Goal: Information Seeking & Learning: Learn about a topic

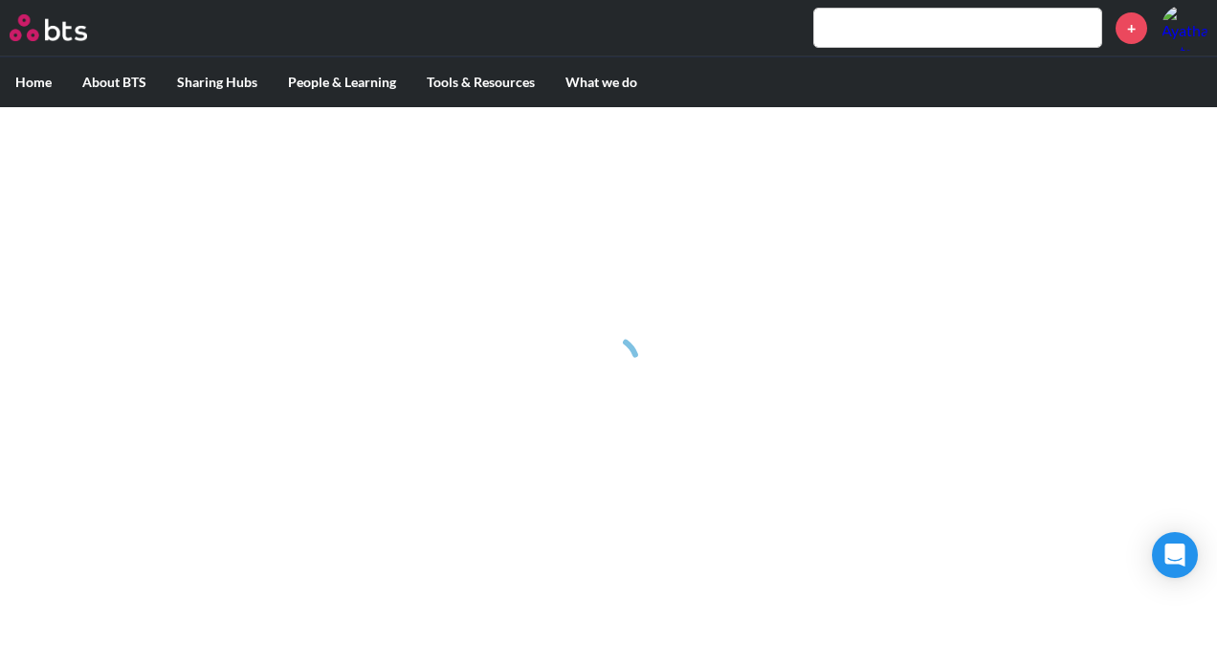
click at [837, 28] on input "text" at bounding box center [957, 28] width 287 height 38
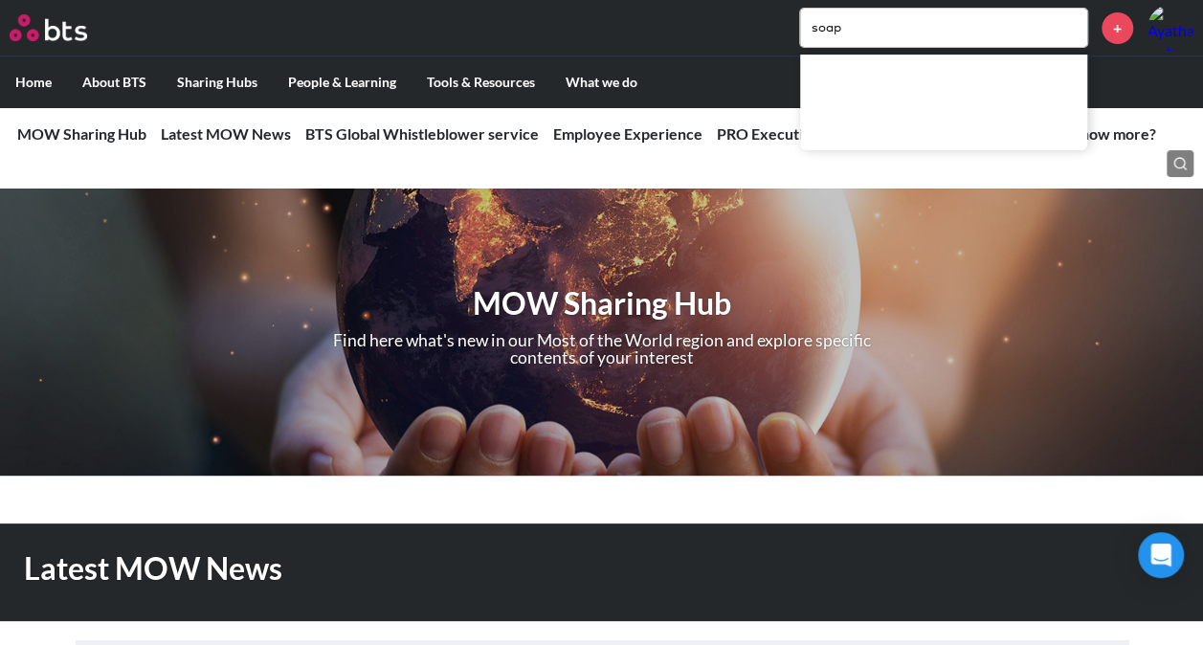
type input "soap"
click at [921, 29] on input "soap" at bounding box center [943, 28] width 287 height 38
drag, startPoint x: 867, startPoint y: 25, endPoint x: 752, endPoint y: 39, distance: 115.7
click at [752, 39] on div "soap +" at bounding box center [657, 28] width 1071 height 46
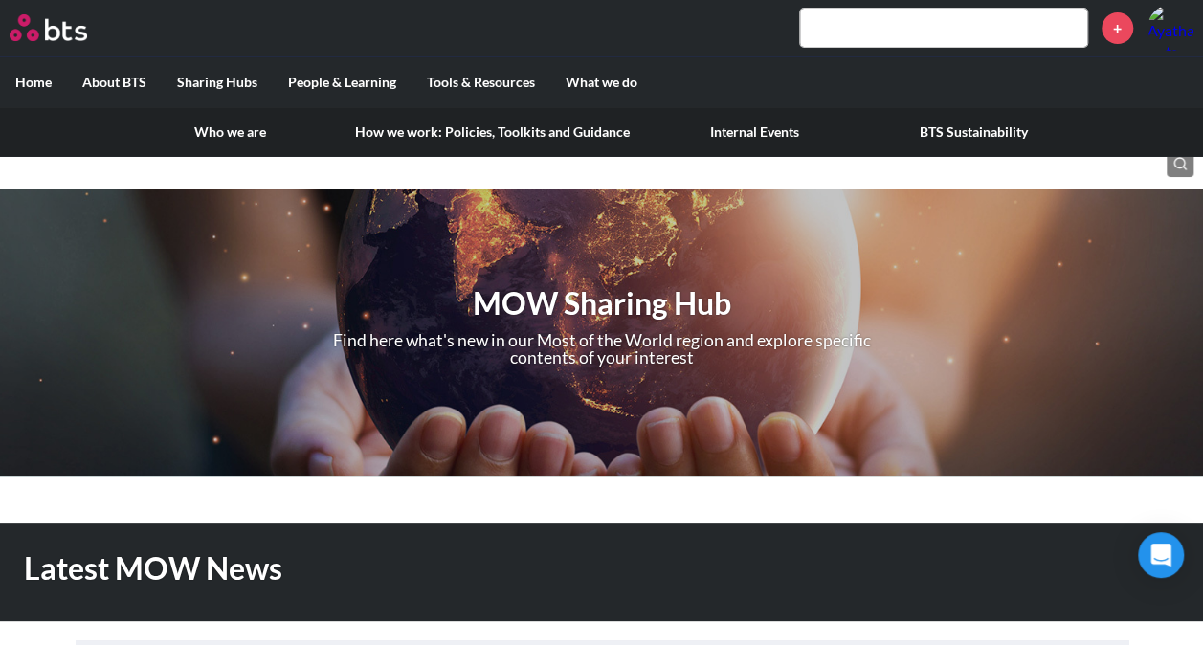
click at [132, 73] on label "About BTS" at bounding box center [114, 82] width 95 height 50
click at [0, 0] on input "About BTS" at bounding box center [0, 0] width 0 height 0
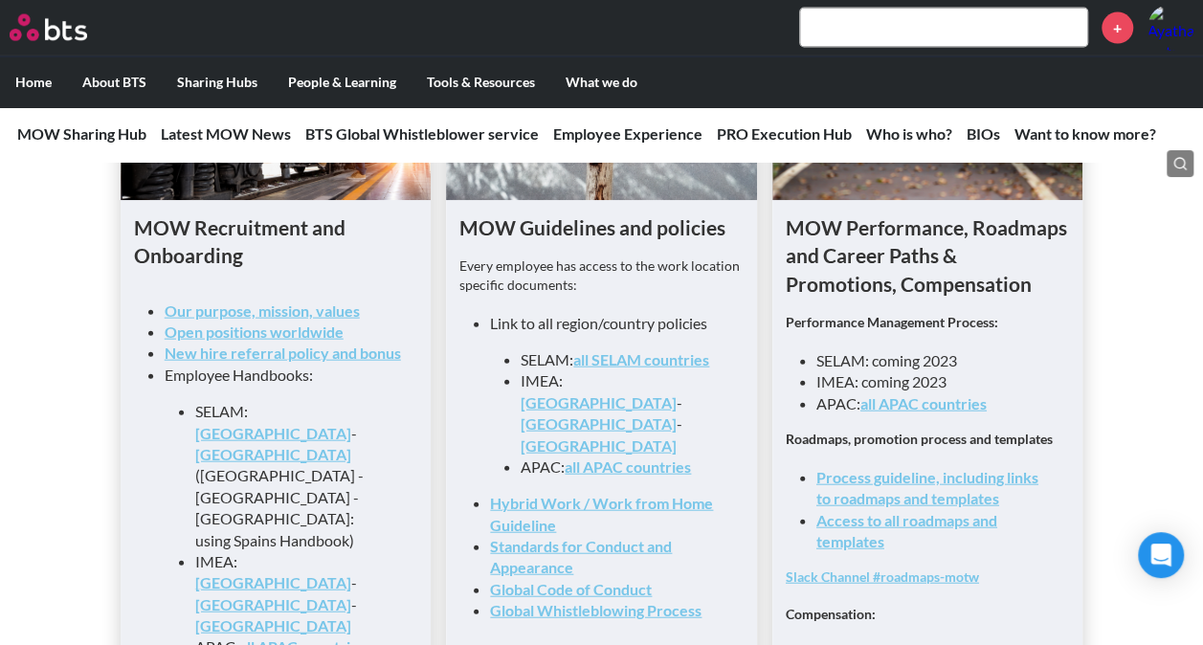
scroll to position [2105, 0]
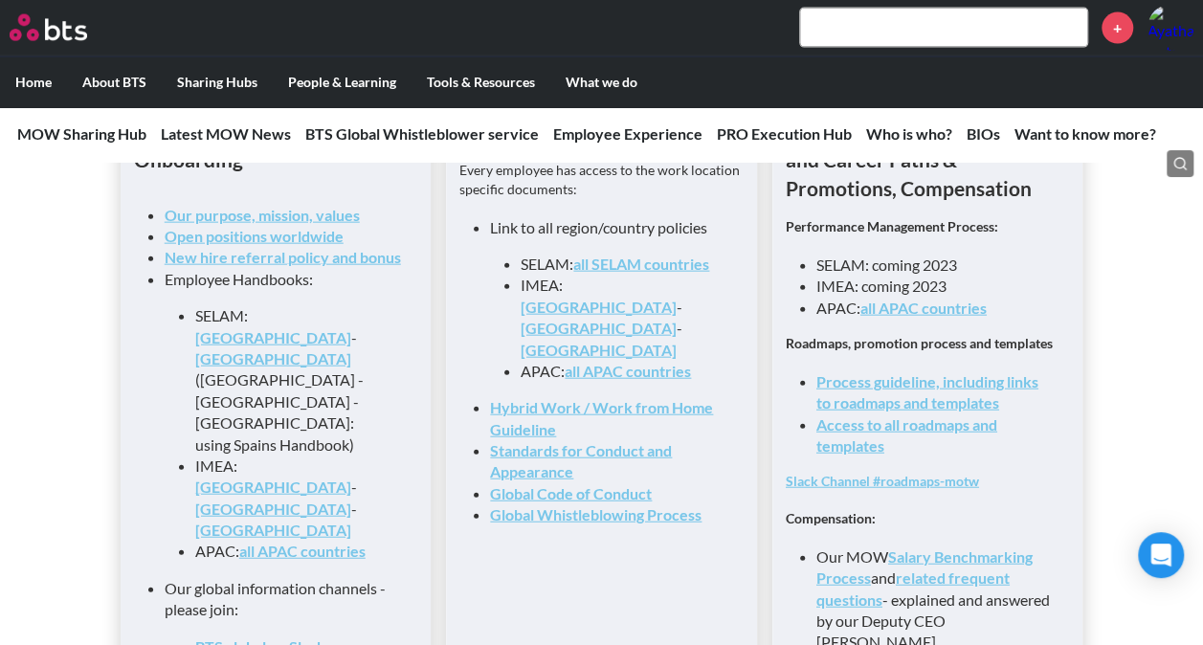
click at [588, 314] on link "[GEOGRAPHIC_DATA]" at bounding box center [598, 307] width 156 height 18
click at [302, 499] on link "[GEOGRAPHIC_DATA]" at bounding box center [273, 508] width 156 height 18
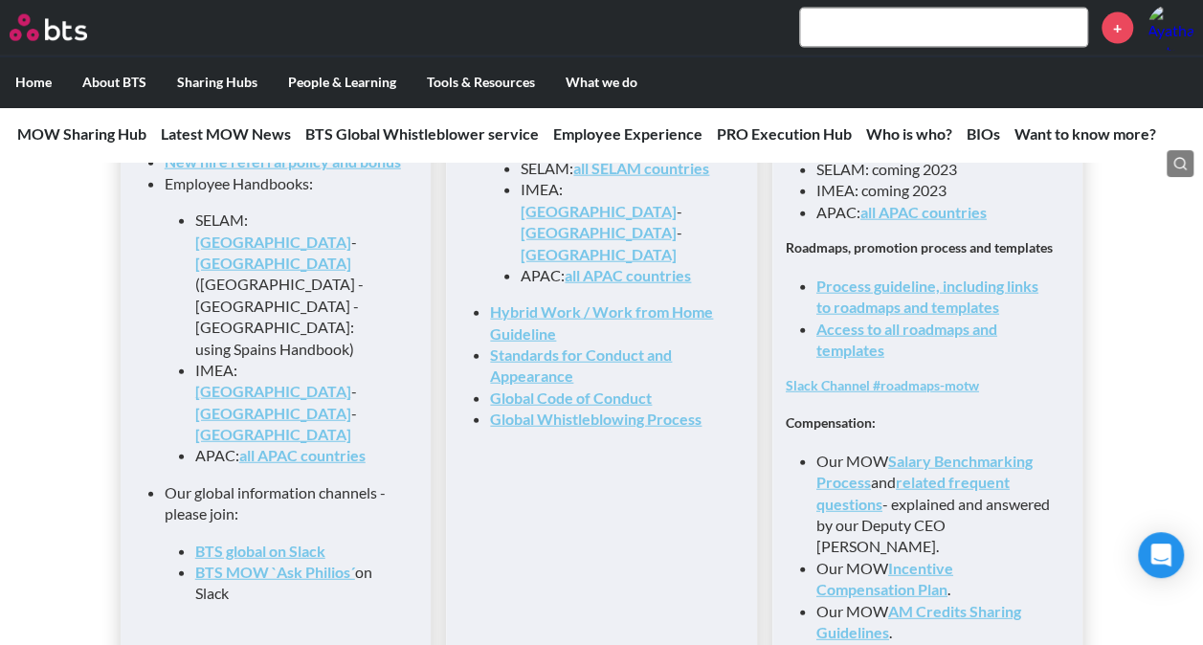
scroll to position [2009, 0]
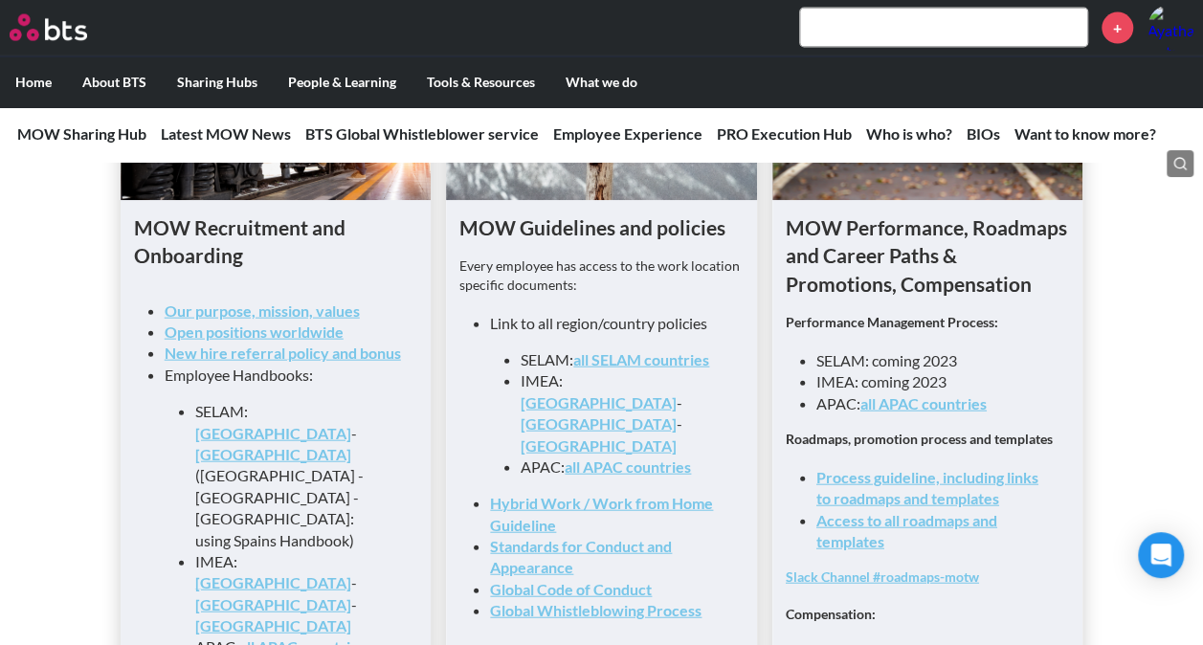
click at [276, 341] on link "Open positions worldwide" at bounding box center [254, 331] width 179 height 18
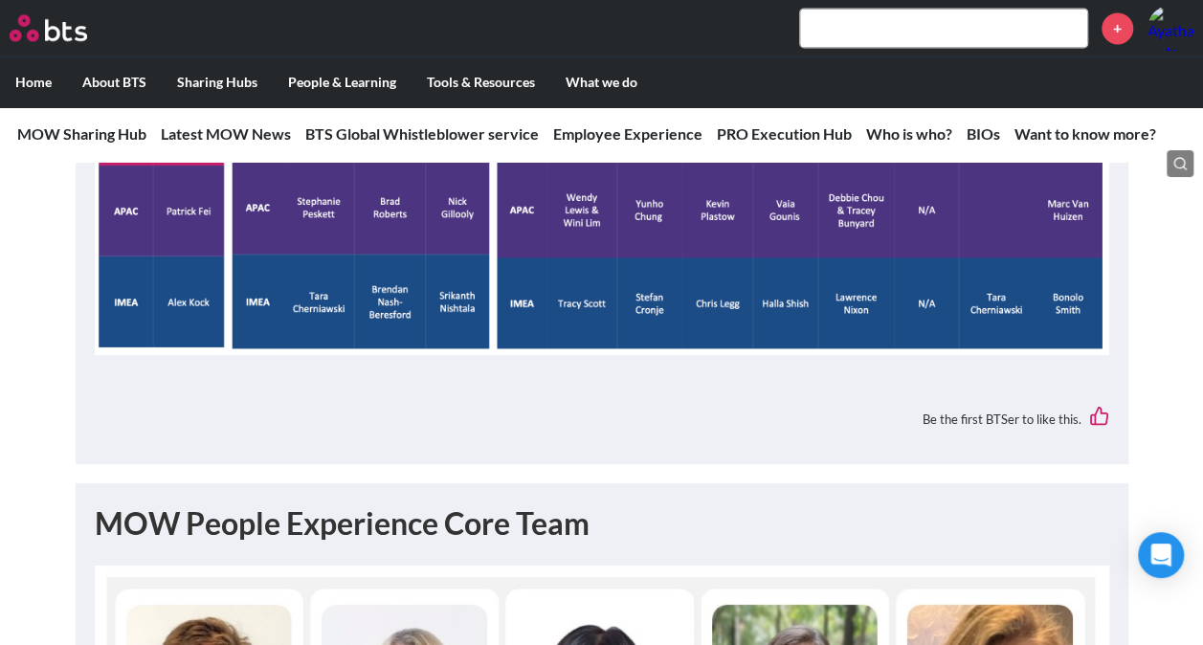
scroll to position [5262, 0]
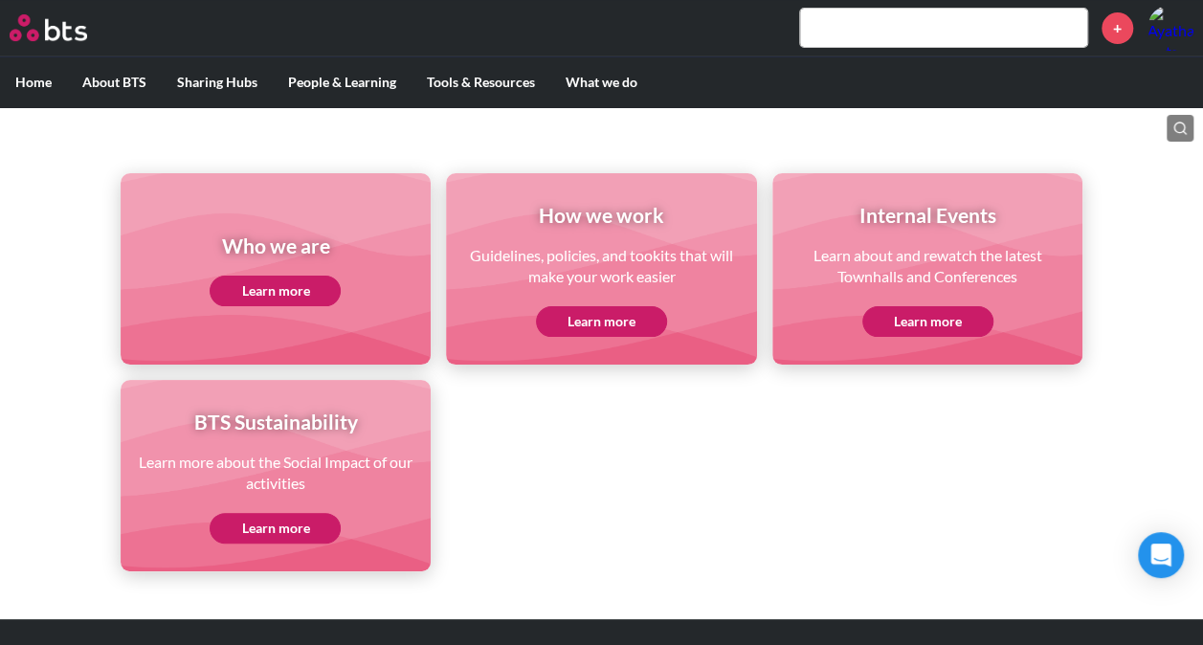
scroll to position [270, 0]
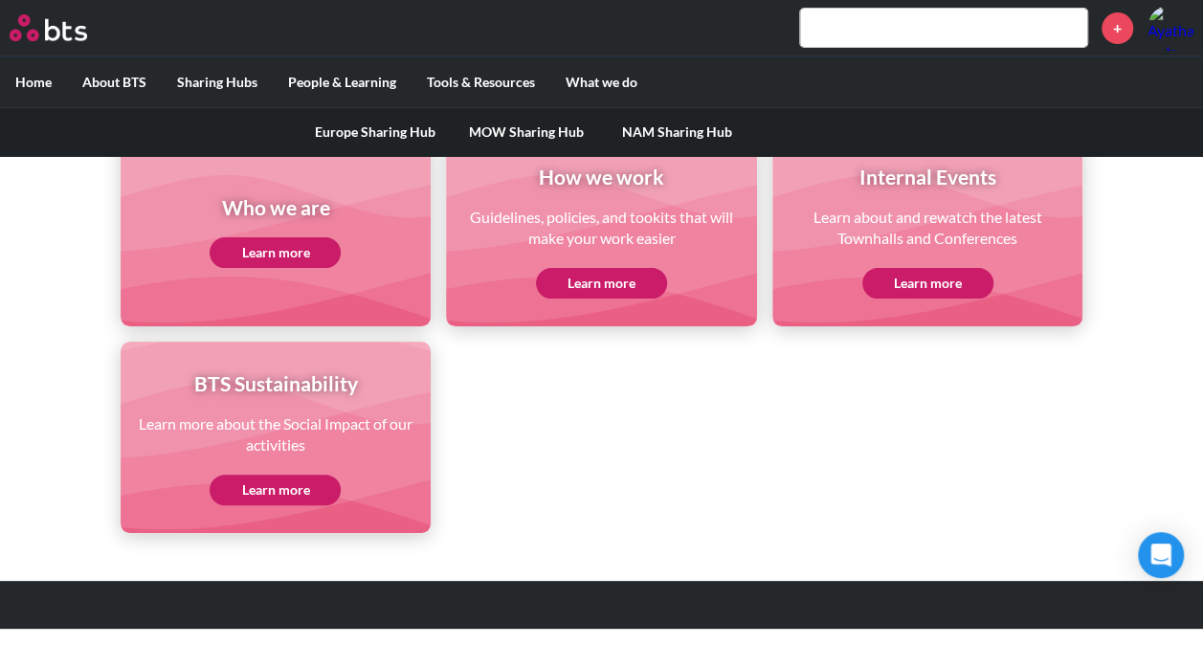
click at [493, 129] on link "MOW Sharing Hub" at bounding box center [526, 132] width 151 height 50
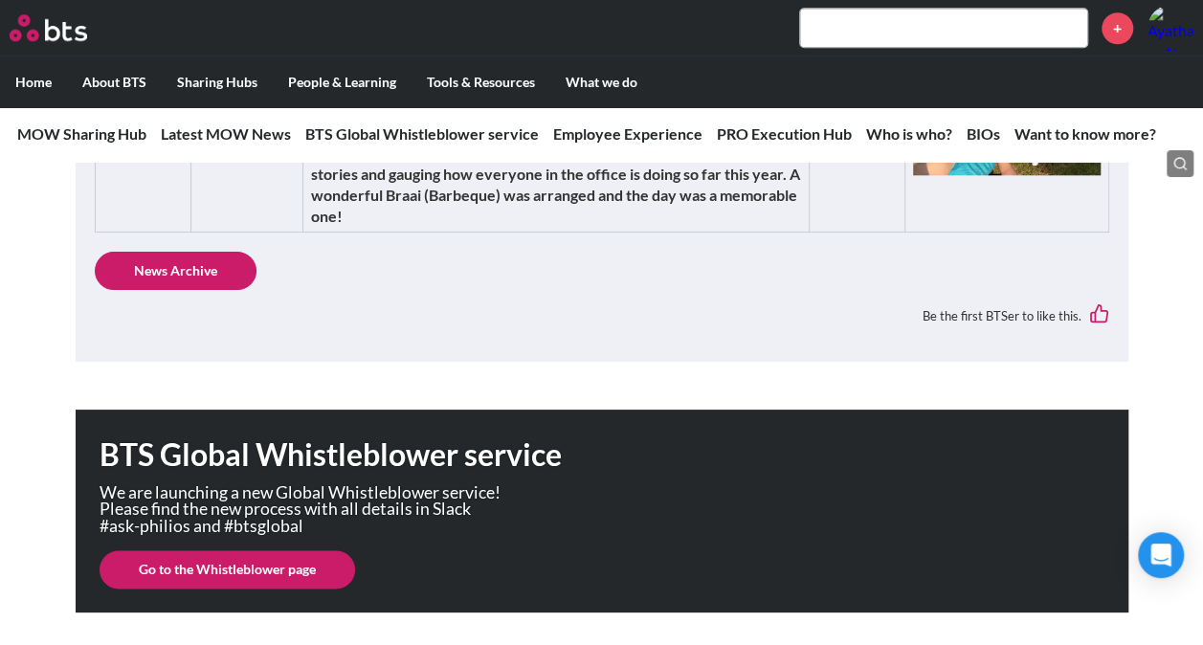
scroll to position [1244, 0]
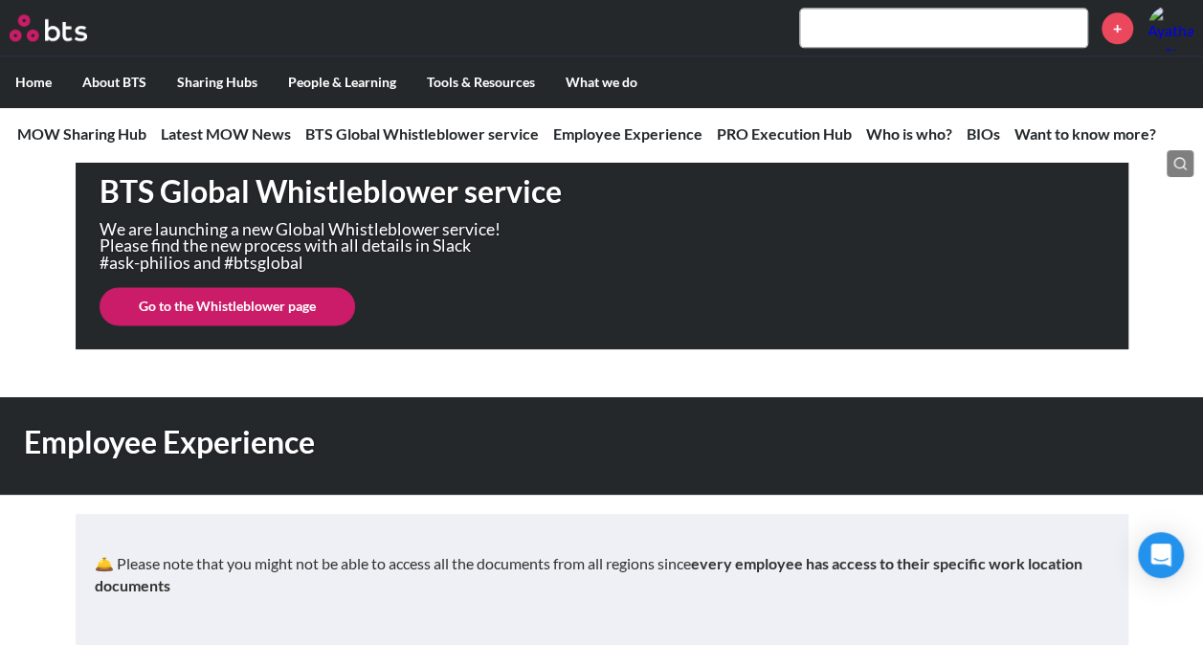
click at [894, 40] on input "text" at bounding box center [943, 28] width 287 height 38
type input "s"
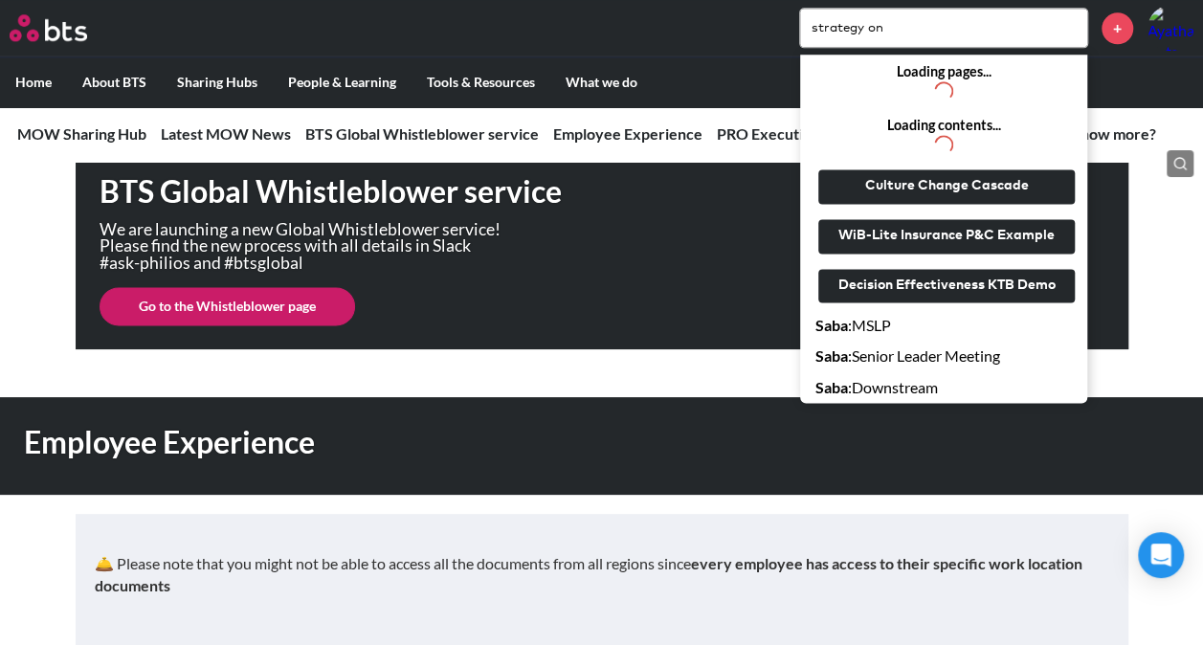
click at [911, 32] on input "strategy on" at bounding box center [943, 28] width 287 height 38
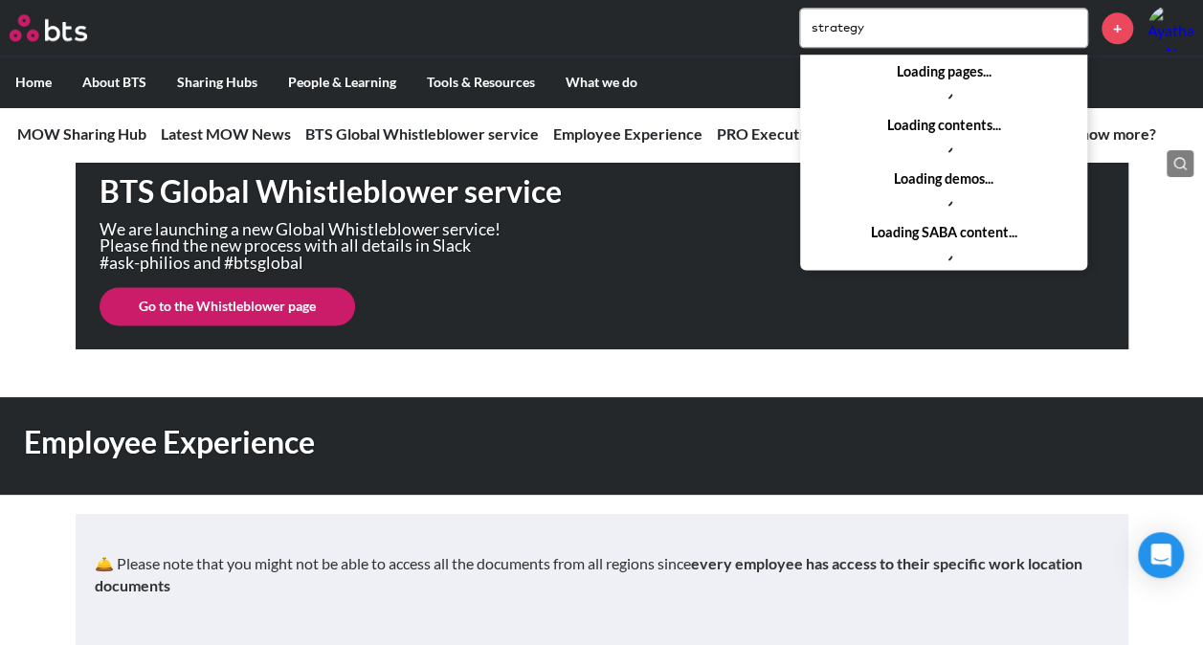
type input "strategy"
click at [873, 31] on input "strategy" at bounding box center [943, 28] width 287 height 38
